Goal: Task Accomplishment & Management: Manage account settings

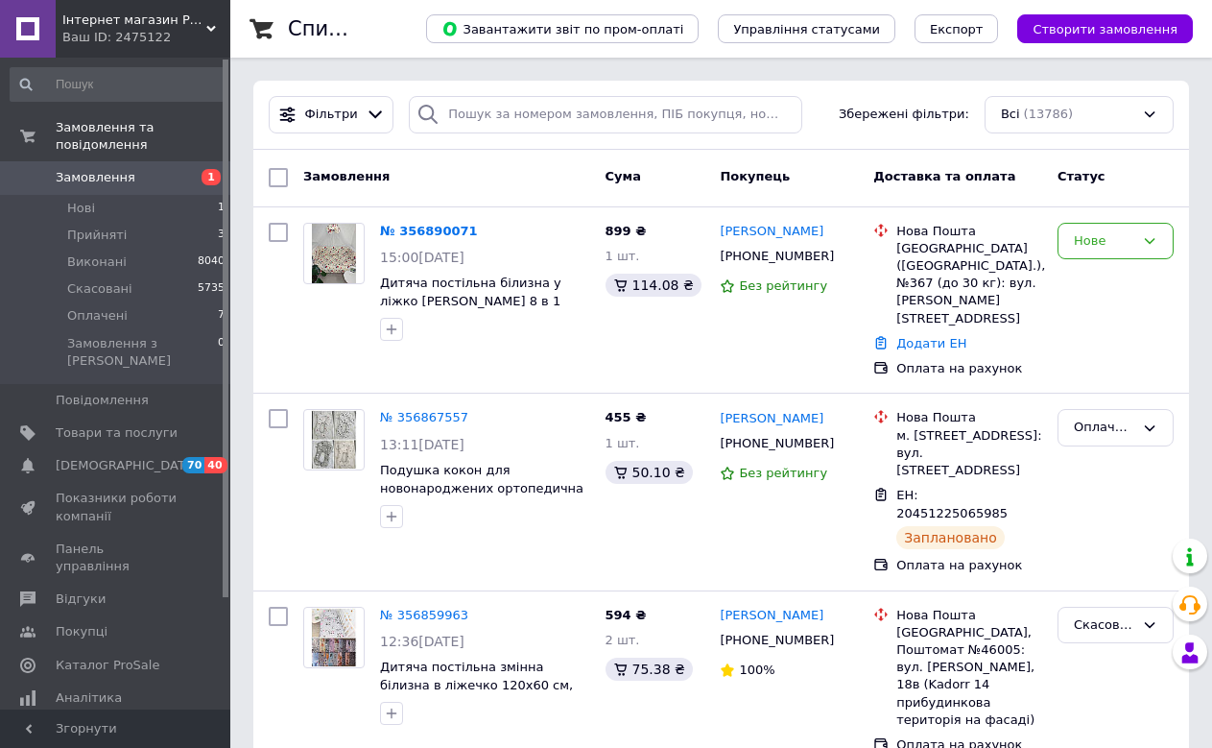
click at [81, 169] on span "Замовлення" at bounding box center [96, 177] width 80 height 17
click at [83, 307] on span "Оплачені" at bounding box center [97, 315] width 60 height 17
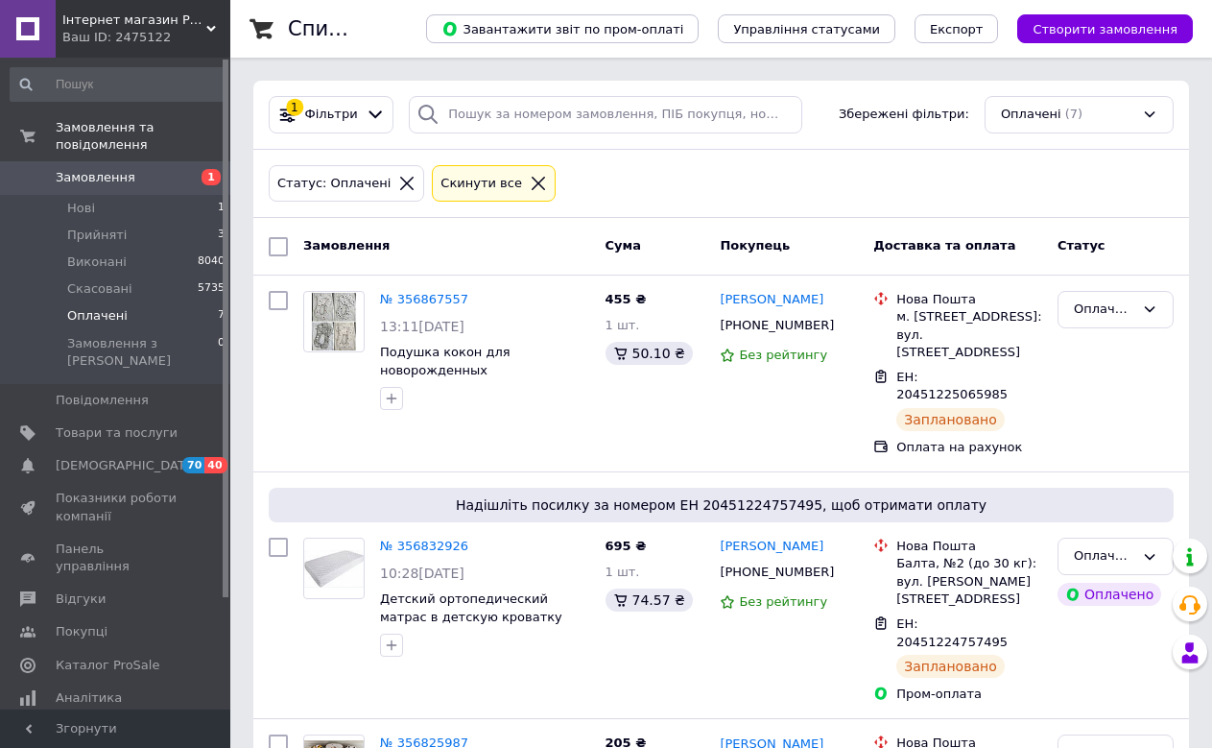
click at [120, 169] on span "Замовлення" at bounding box center [96, 177] width 80 height 17
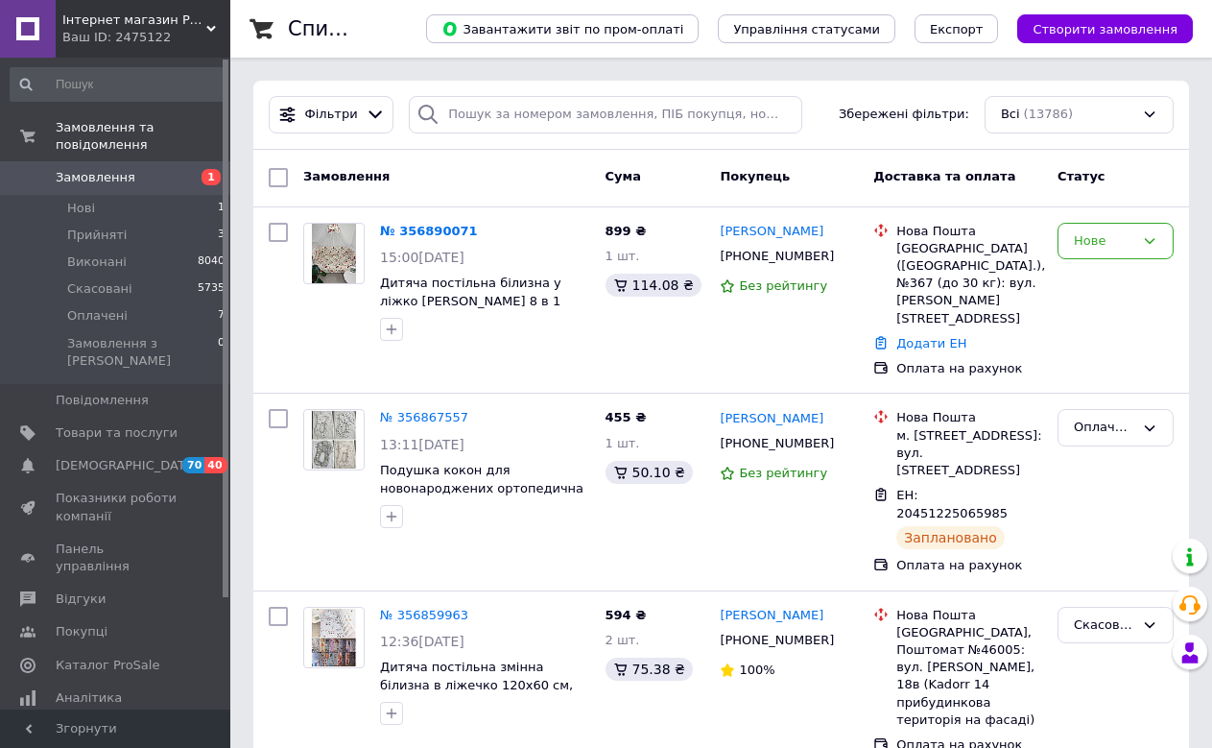
click at [103, 169] on span "Замовлення" at bounding box center [96, 177] width 80 height 17
click at [104, 169] on span "Замовлення" at bounding box center [96, 177] width 80 height 17
click at [422, 229] on link "№ 356890071" at bounding box center [424, 231] width 88 height 14
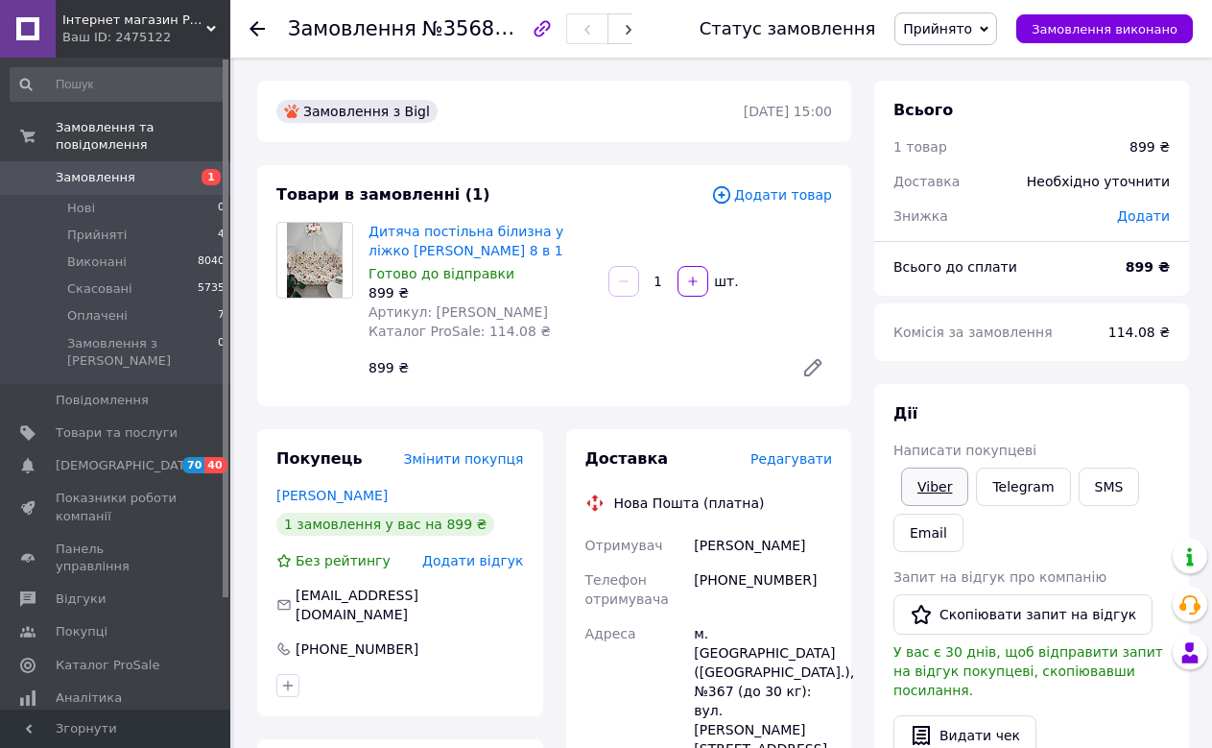
click at [925, 487] on link "Viber" at bounding box center [934, 486] width 67 height 38
click at [1153, 419] on div "Дії" at bounding box center [1031, 414] width 276 height 22
click at [544, 25] on icon "button" at bounding box center [542, 28] width 23 height 23
click at [1153, 409] on div "Дії" at bounding box center [1031, 414] width 276 height 22
click at [97, 169] on span "Замовлення" at bounding box center [96, 177] width 80 height 17
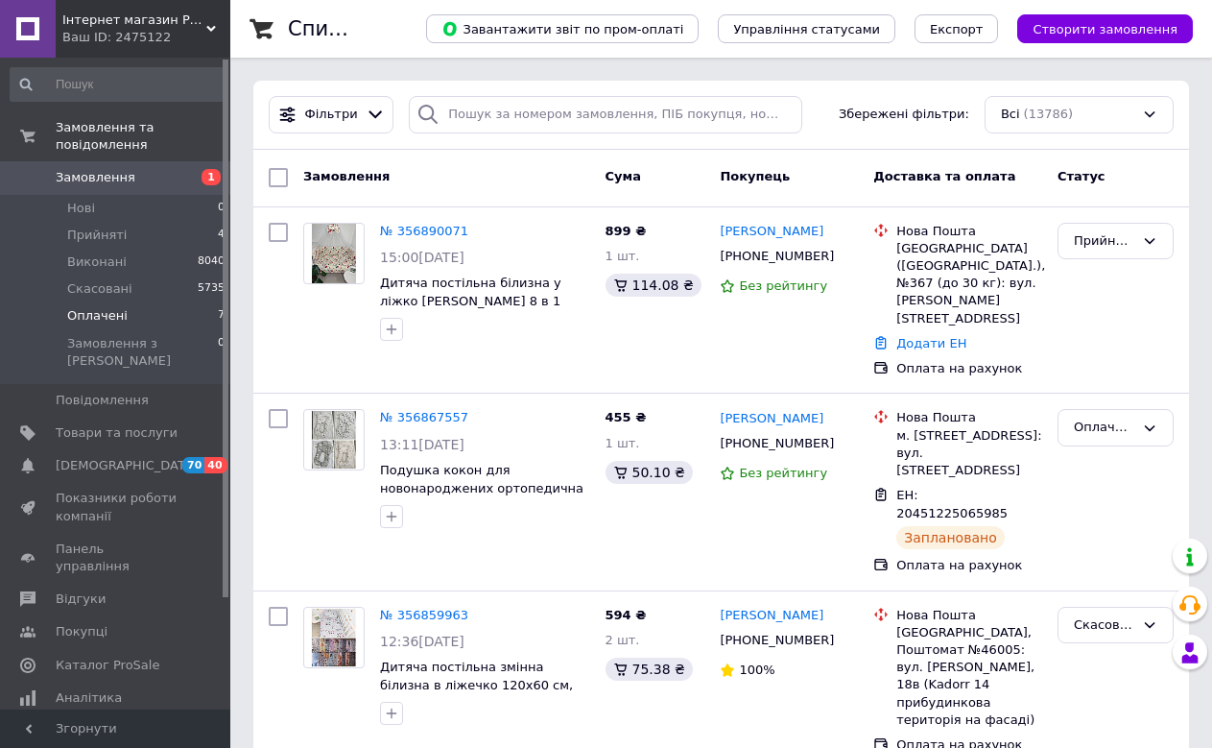
click at [85, 307] on span "Оплачені" at bounding box center [97, 315] width 60 height 17
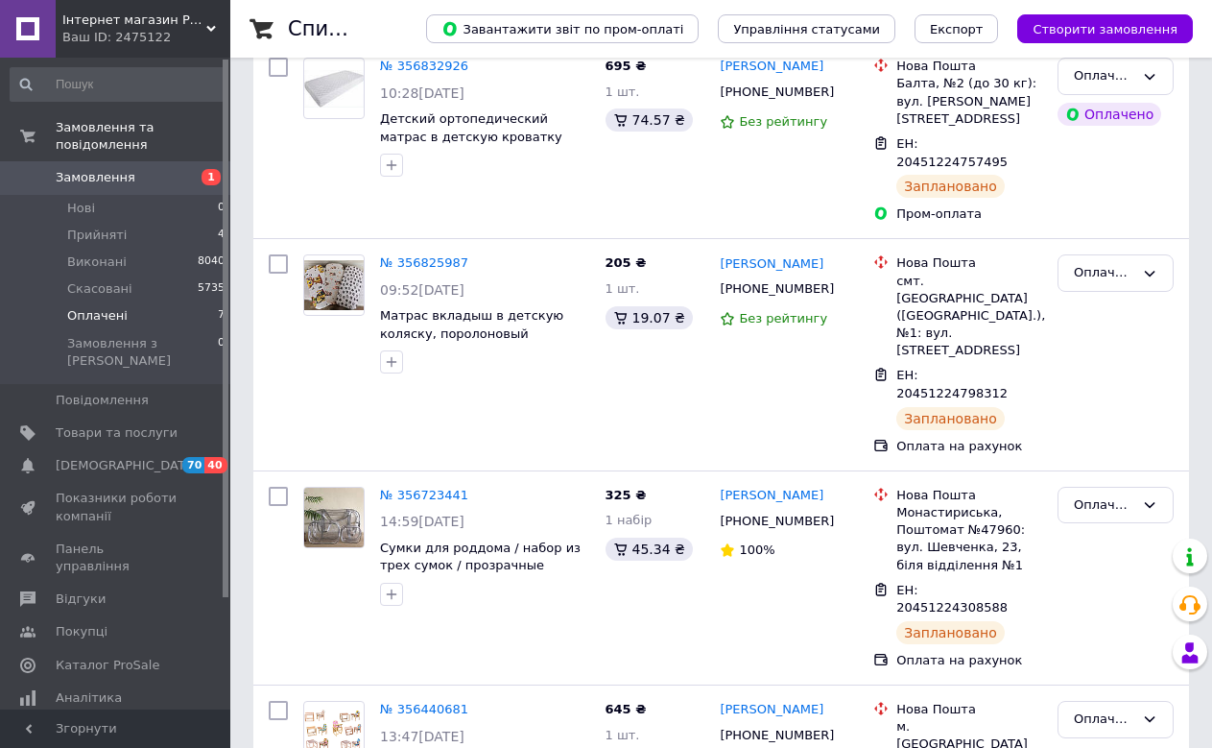
scroll to position [672, 0]
